Goal: Find specific page/section: Find specific page/section

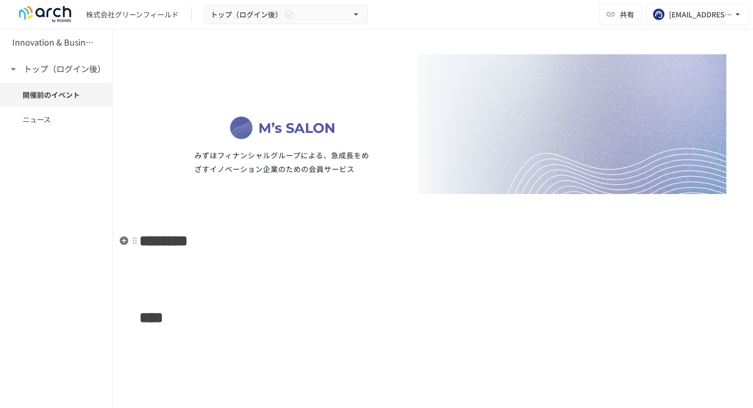
click at [285, 249] on h1 "********" at bounding box center [432, 241] width 587 height 26
click at [122, 264] on icon "button" at bounding box center [124, 264] width 10 height 10
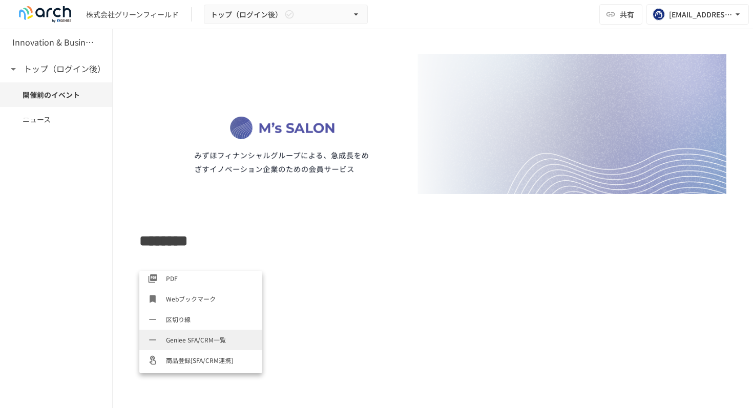
scroll to position [471, 0]
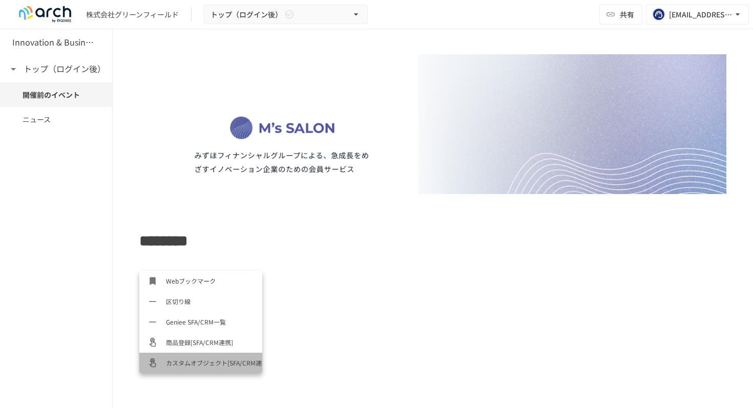
click at [234, 367] on span "カスタムオブジェクト[SFA/CRM連携]" at bounding box center [210, 363] width 88 height 10
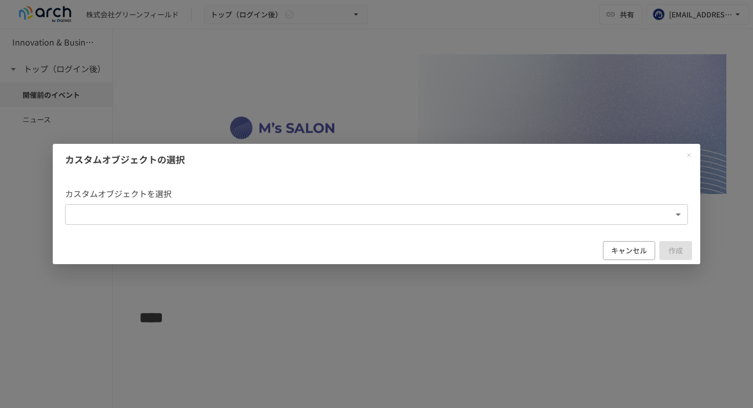
click at [407, 224] on body "株式会社グリーンフィールド トップ（ログイン後） 共有 sfa-crm-arch-support@geniee.co.jp Innovation & Busi…" at bounding box center [376, 193] width 753 height 386
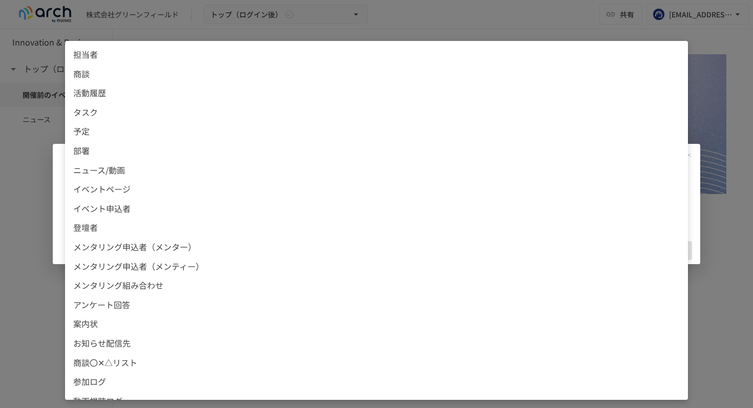
click at [12, 330] on div at bounding box center [376, 204] width 753 height 408
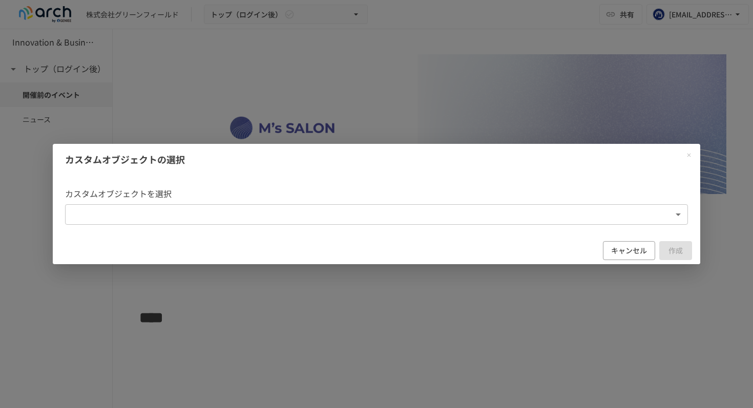
click at [131, 306] on div "カスタムオブジェクトの選択 カスタムオブジェクトを選択 ​ ​ キャンセル 作成" at bounding box center [376, 204] width 753 height 408
